Goal: Find specific page/section: Find specific page/section

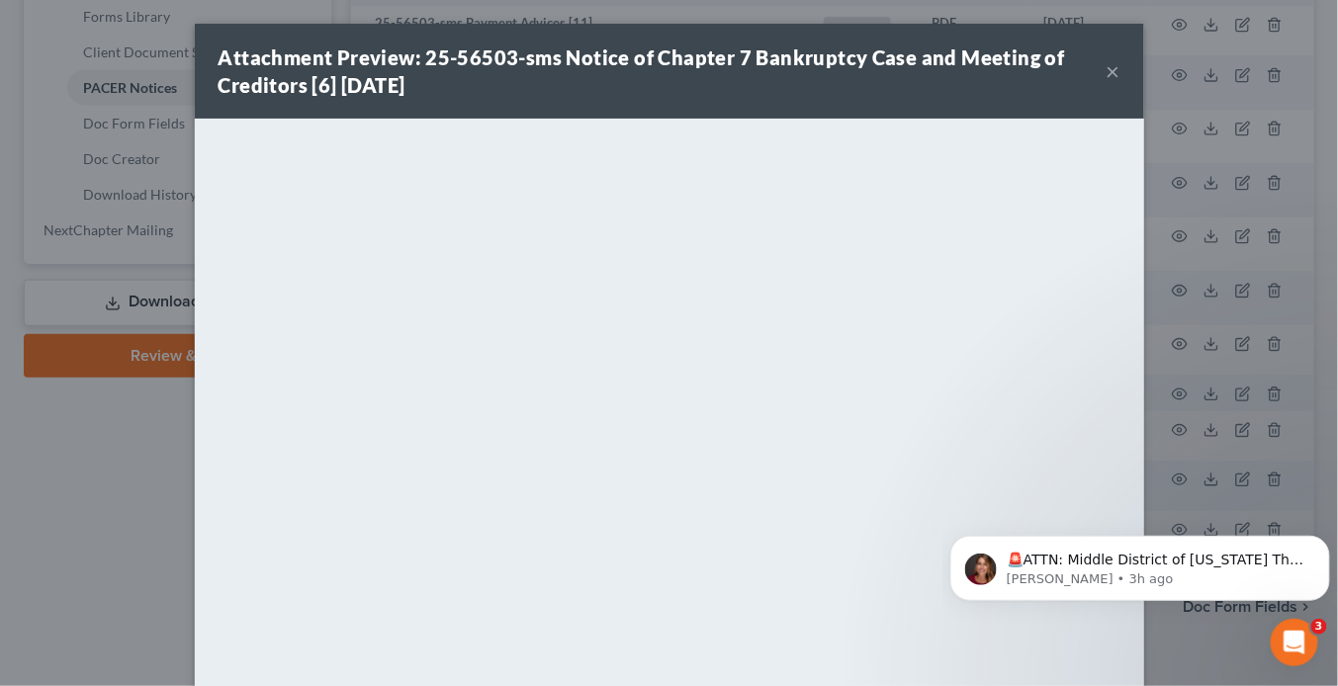
click at [1111, 66] on button "×" at bounding box center [1114, 71] width 14 height 24
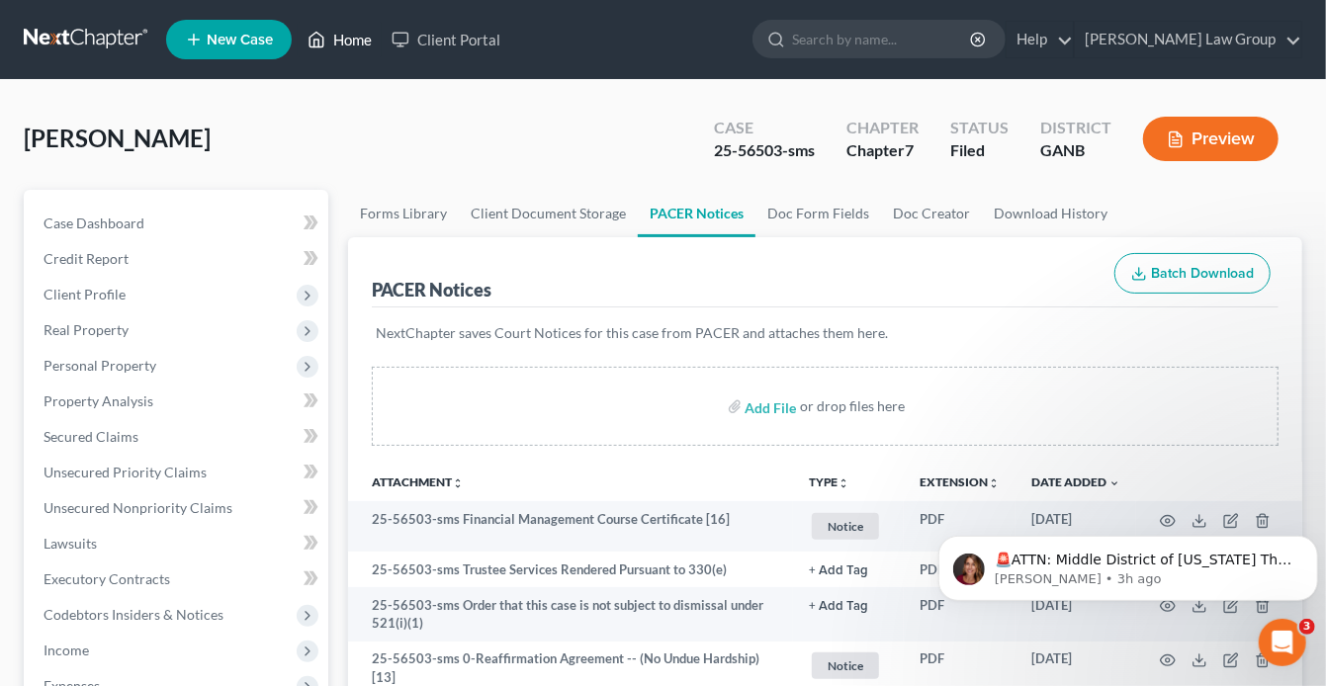
drag, startPoint x: 342, startPoint y: 39, endPoint x: 488, endPoint y: 65, distance: 147.8
click at [343, 38] on link "Home" at bounding box center [340, 40] width 84 height 36
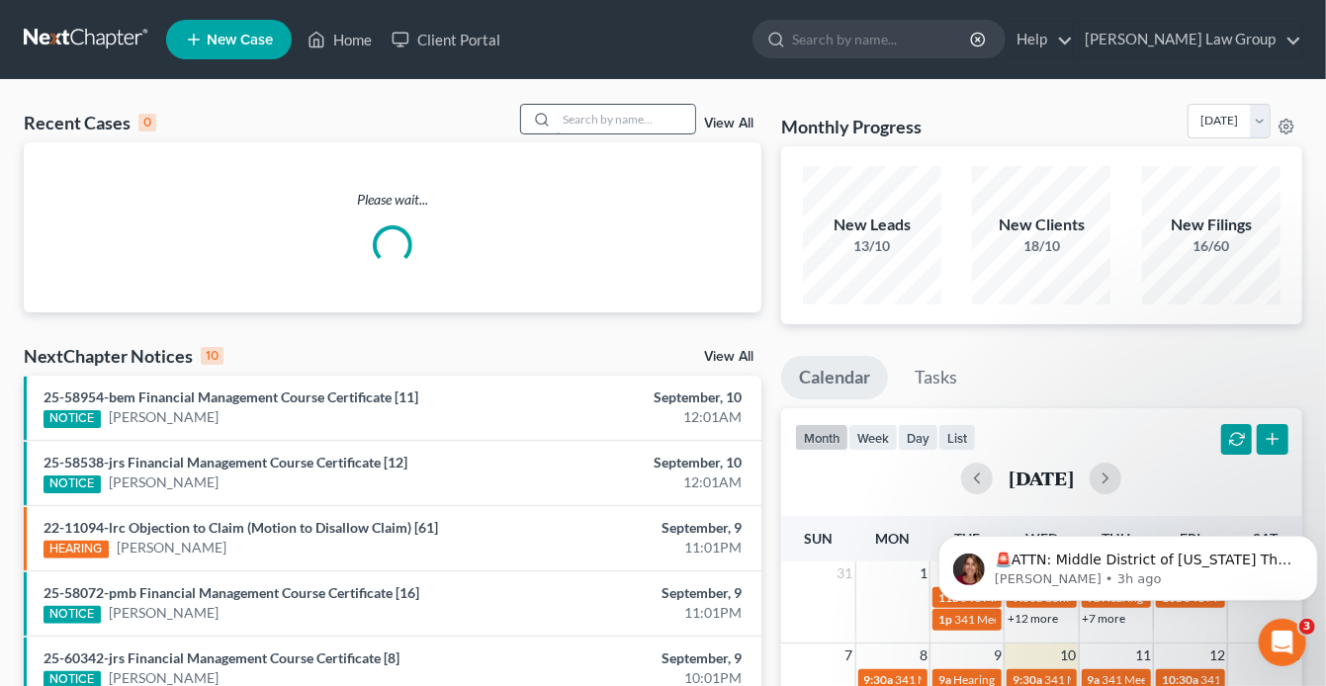
click at [568, 113] on input "search" at bounding box center [626, 119] width 138 height 29
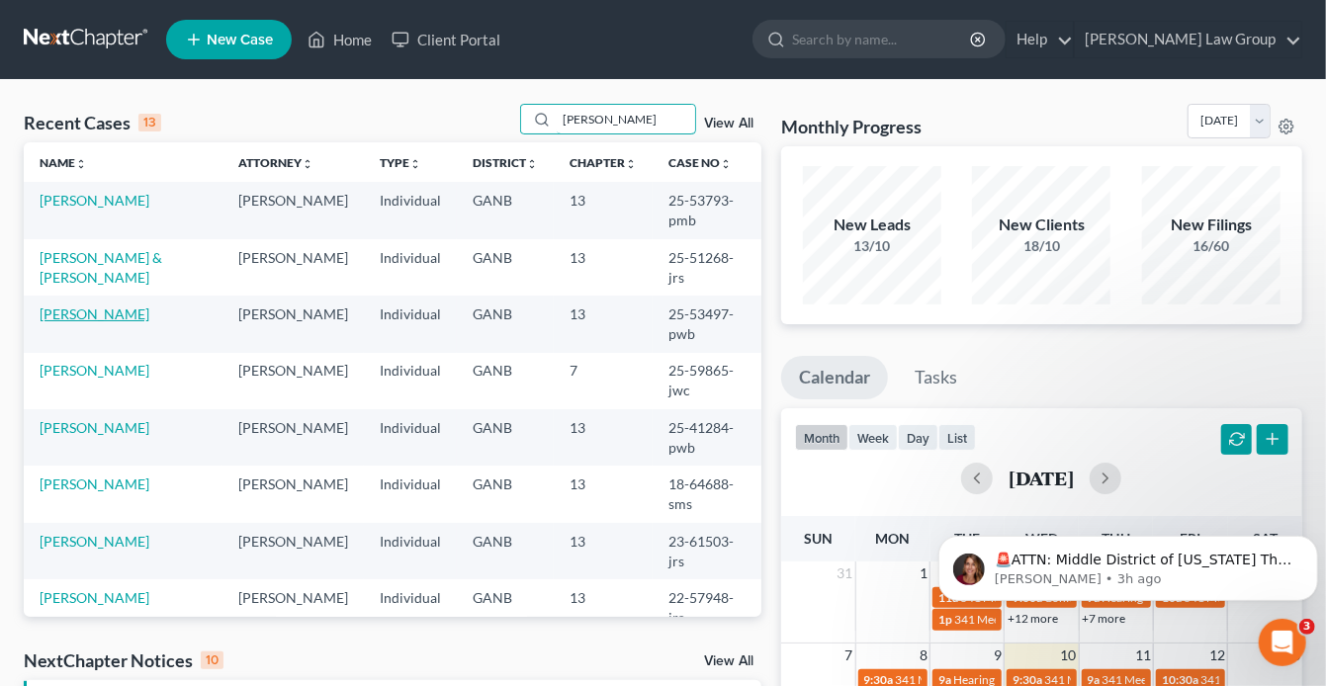
type input "[PERSON_NAME]"
click at [99, 306] on link "[PERSON_NAME]" at bounding box center [95, 314] width 110 height 17
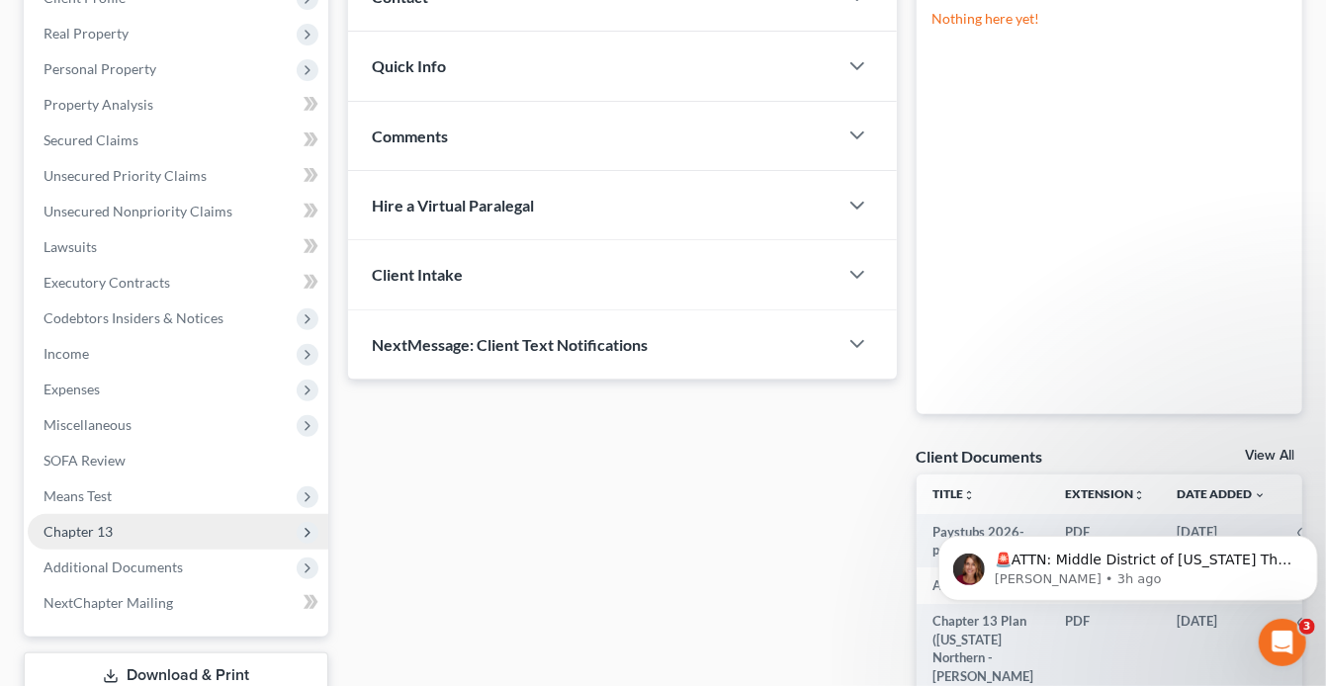
scroll to position [316, 0]
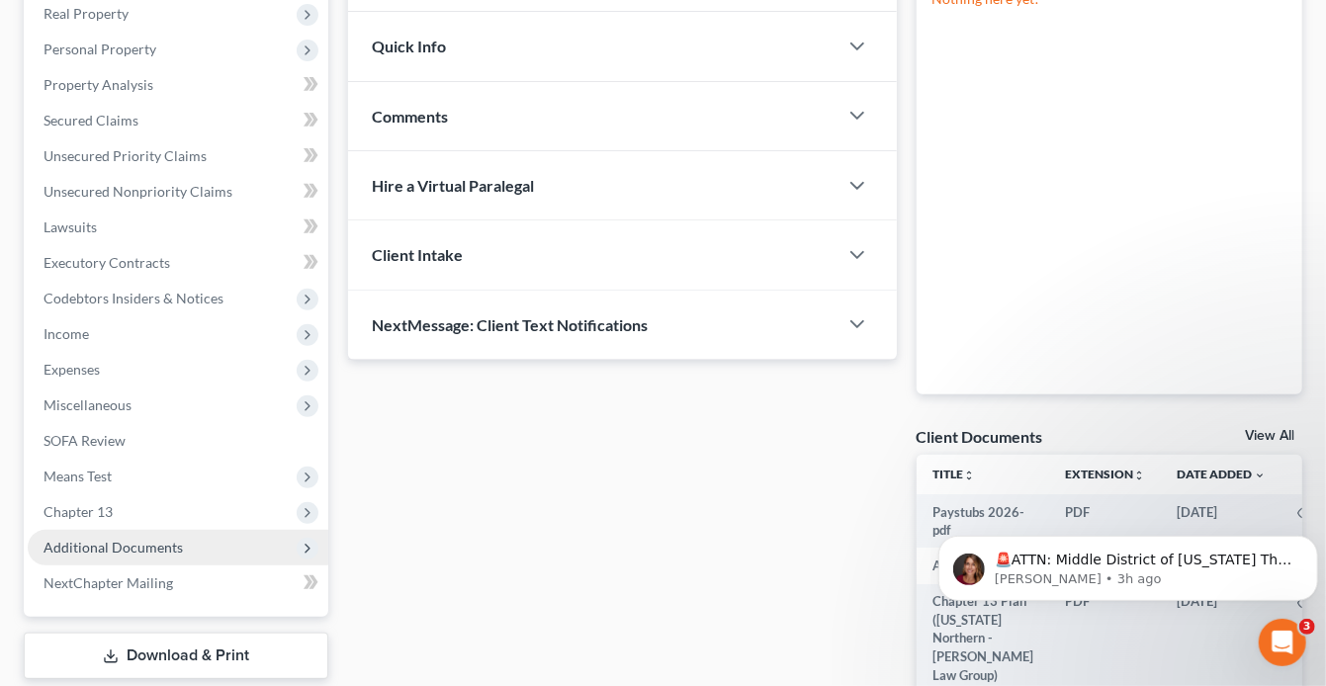
click at [175, 543] on span "Additional Documents" at bounding box center [113, 547] width 139 height 17
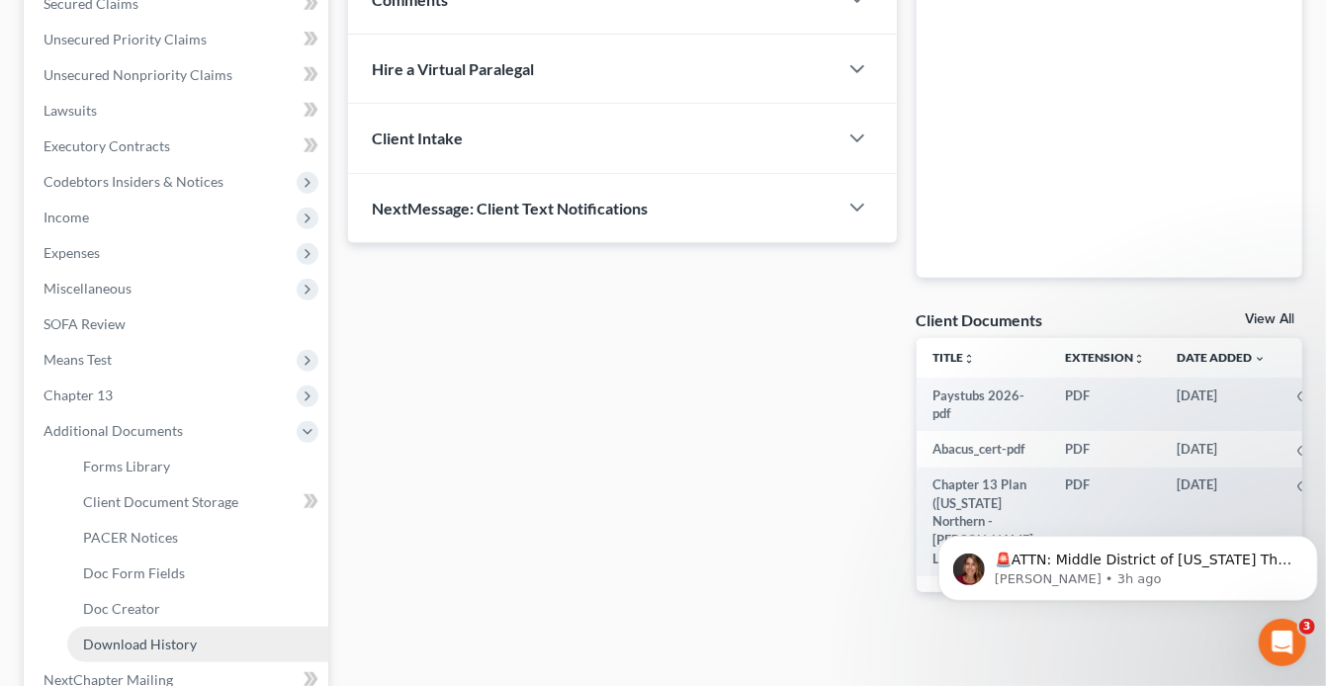
scroll to position [554, 0]
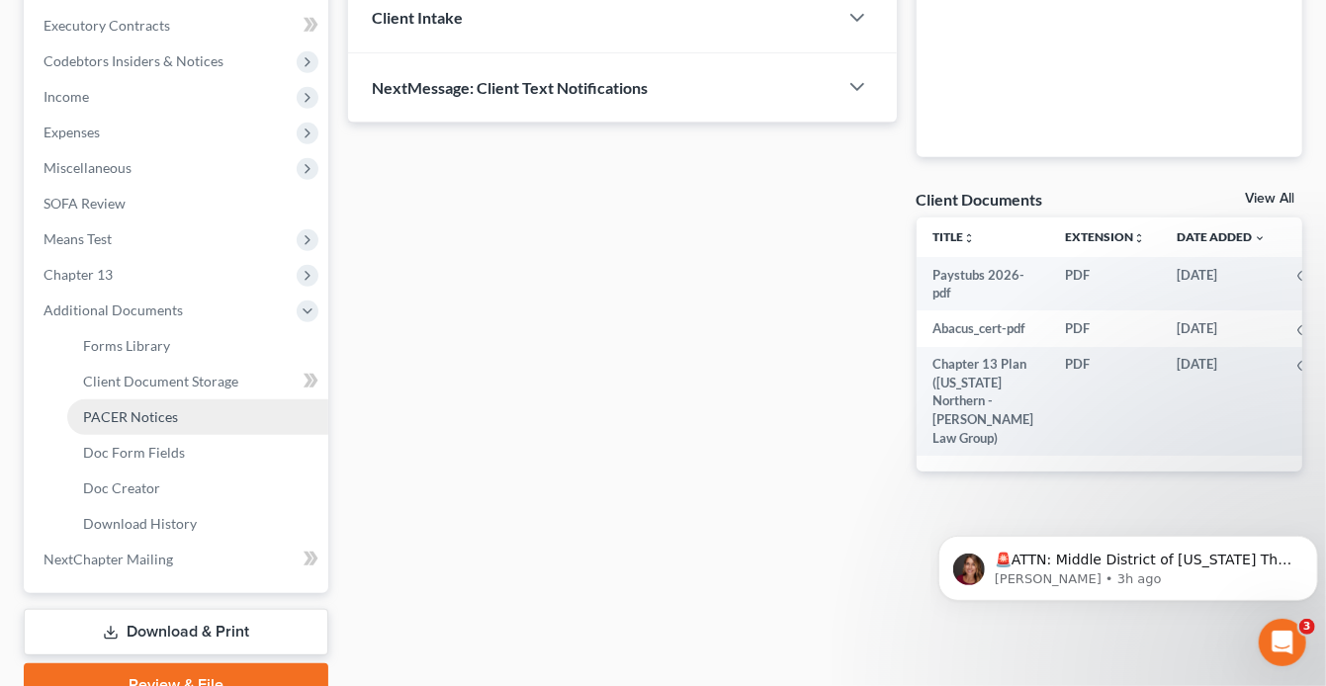
click at [135, 414] on span "PACER Notices" at bounding box center [130, 416] width 95 height 17
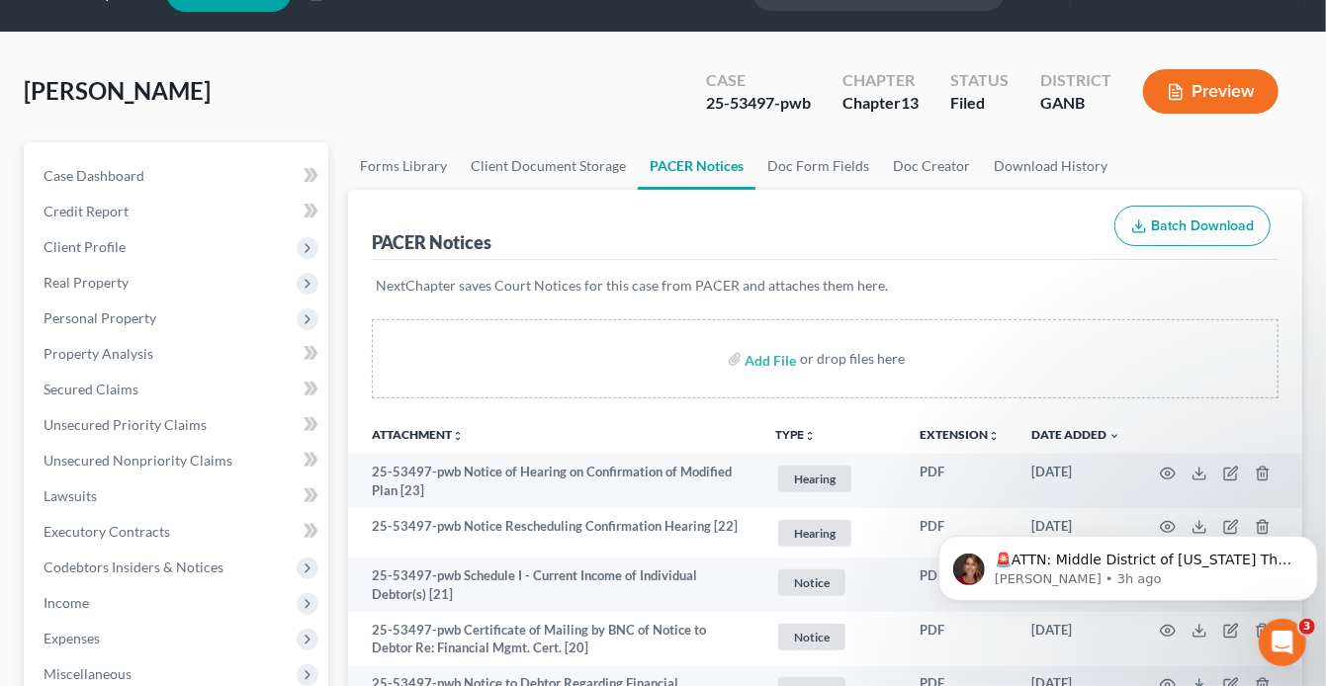
scroll to position [79, 0]
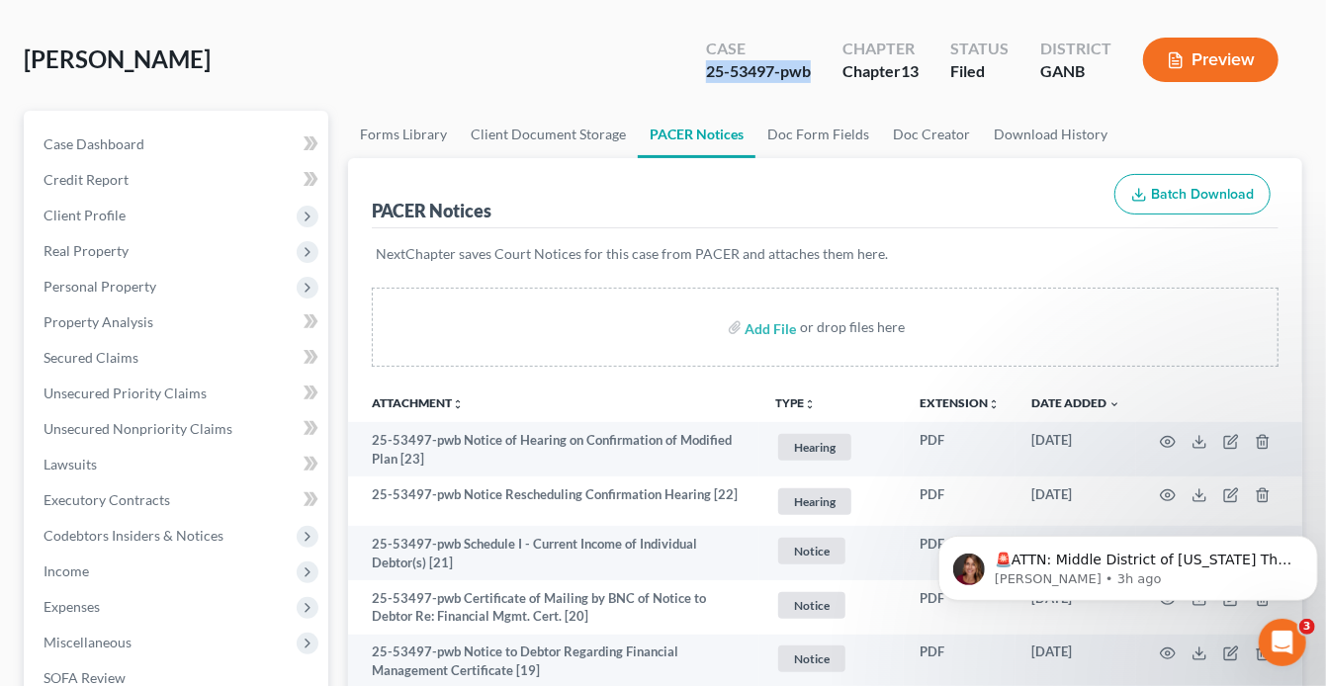
drag, startPoint x: 820, startPoint y: 69, endPoint x: 714, endPoint y: 68, distance: 105.8
click at [698, 72] on div "Case 25-53497-pwb" at bounding box center [758, 62] width 136 height 58
click at [774, 68] on div "25-53497-pwb" at bounding box center [758, 71] width 105 height 23
drag, startPoint x: 777, startPoint y: 70, endPoint x: 717, endPoint y: 70, distance: 60.3
click at [706, 71] on div "25-53497-pwb" at bounding box center [758, 71] width 105 height 23
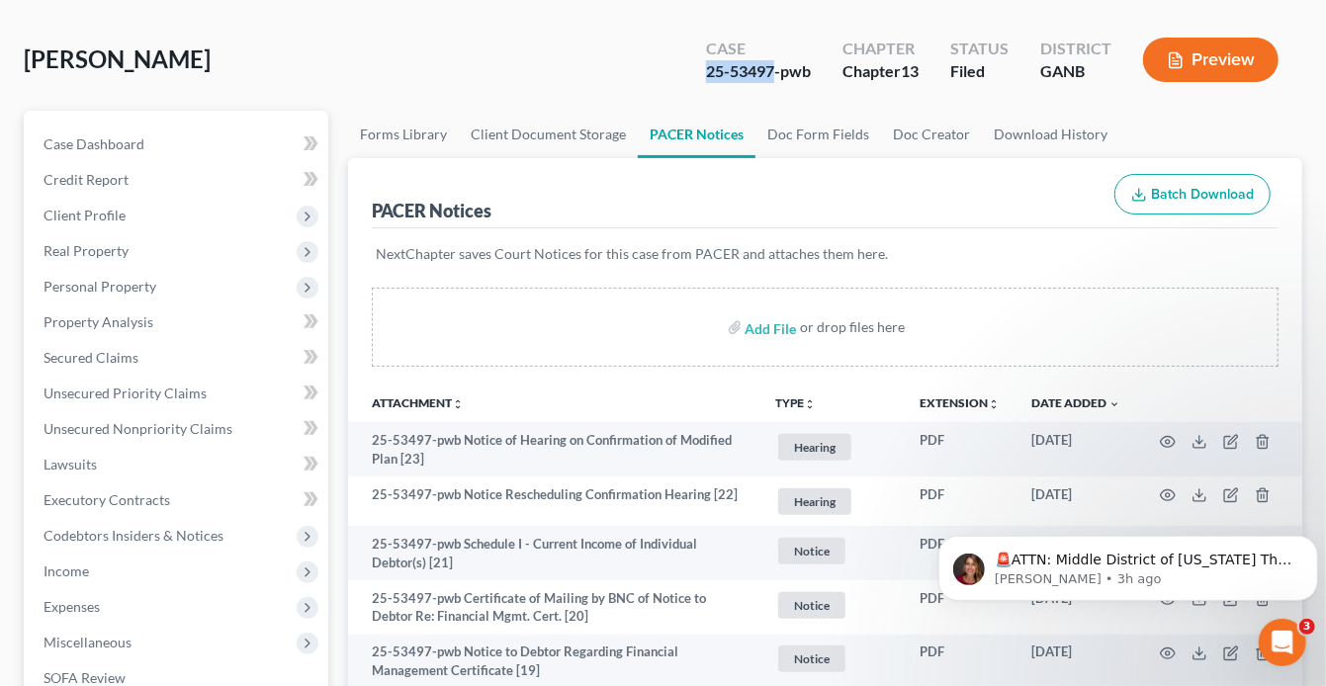
copy div "25-53497"
